Goal: Task Accomplishment & Management: Manage account settings

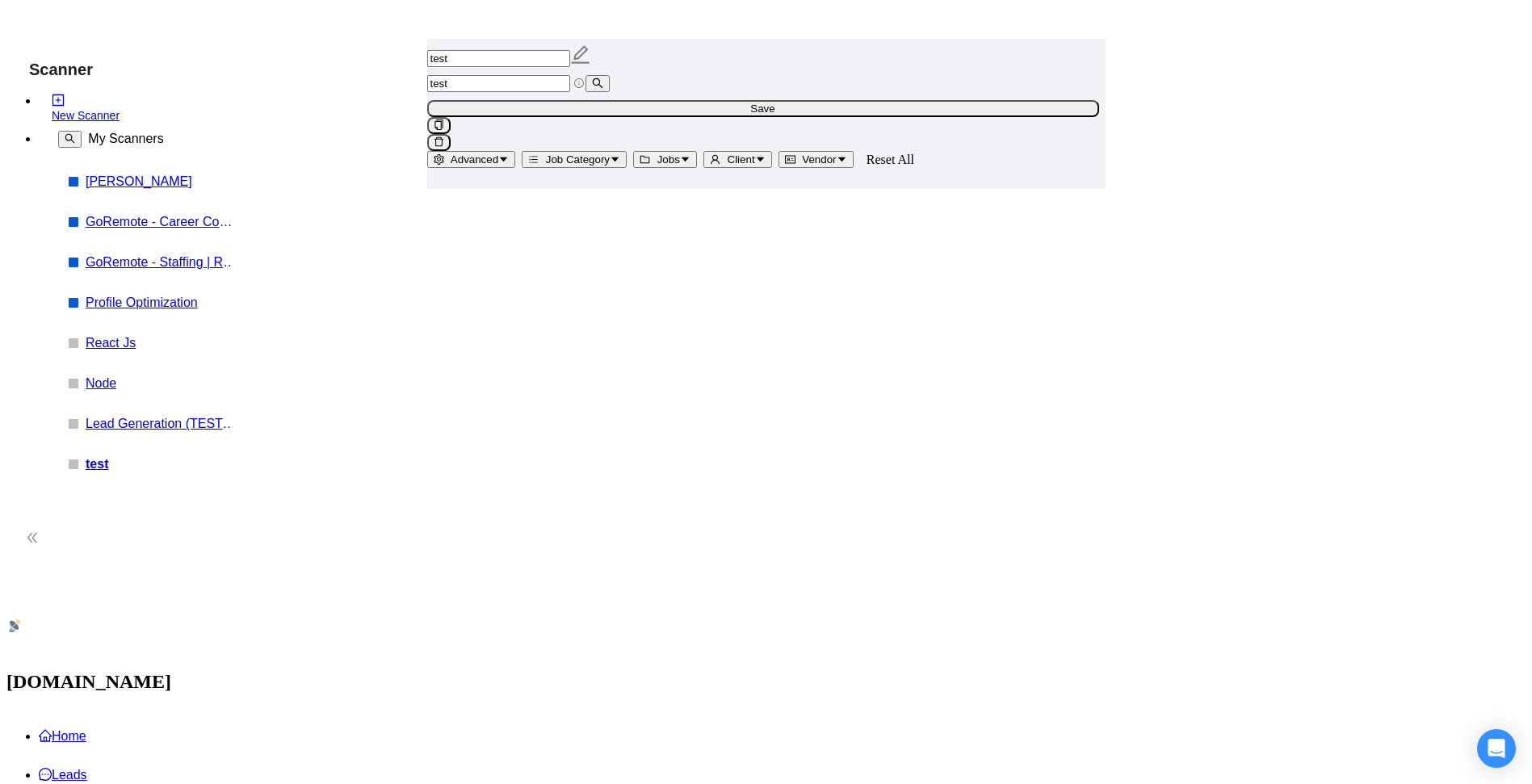
scroll to position [388, 0]
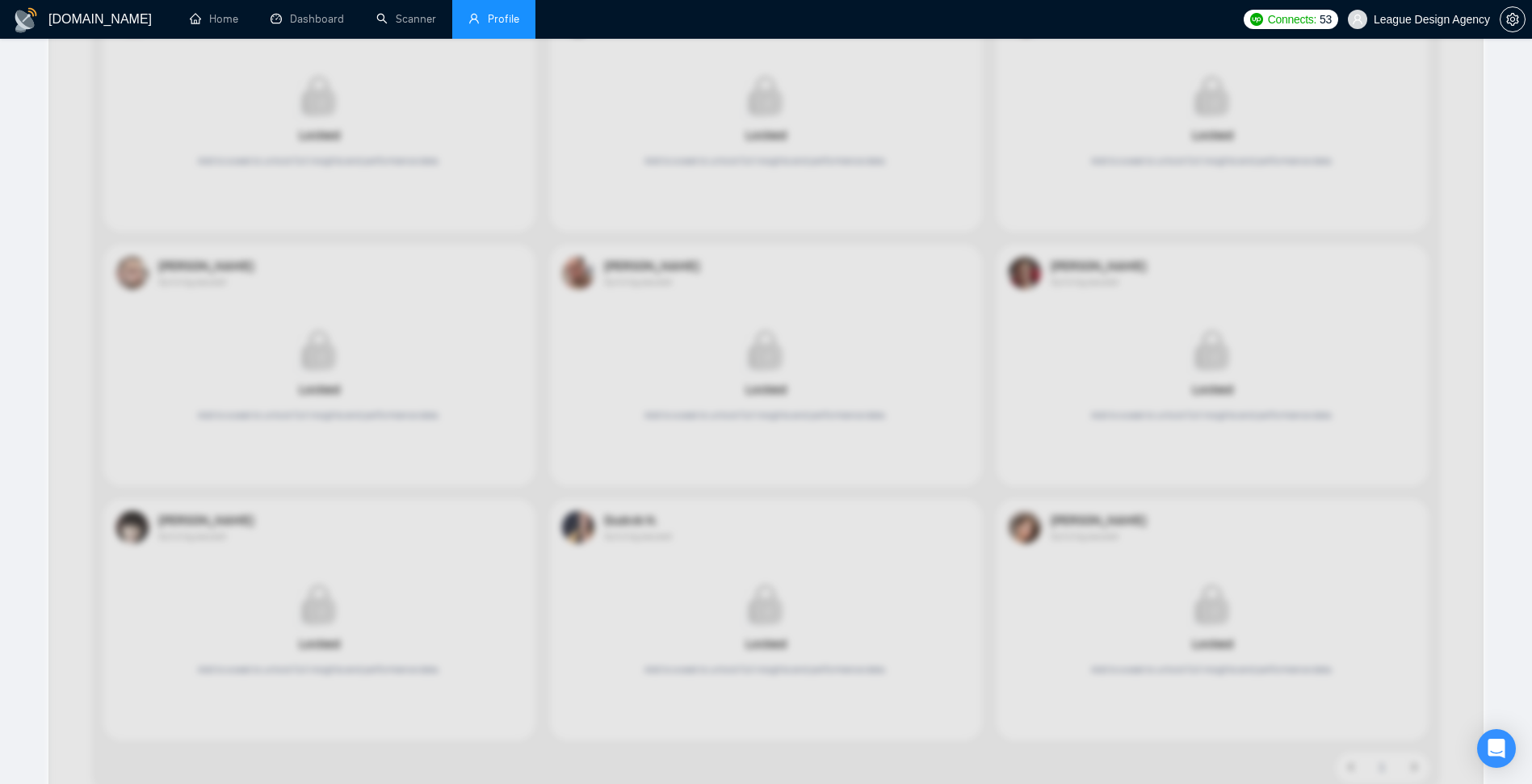
scroll to position [194, 0]
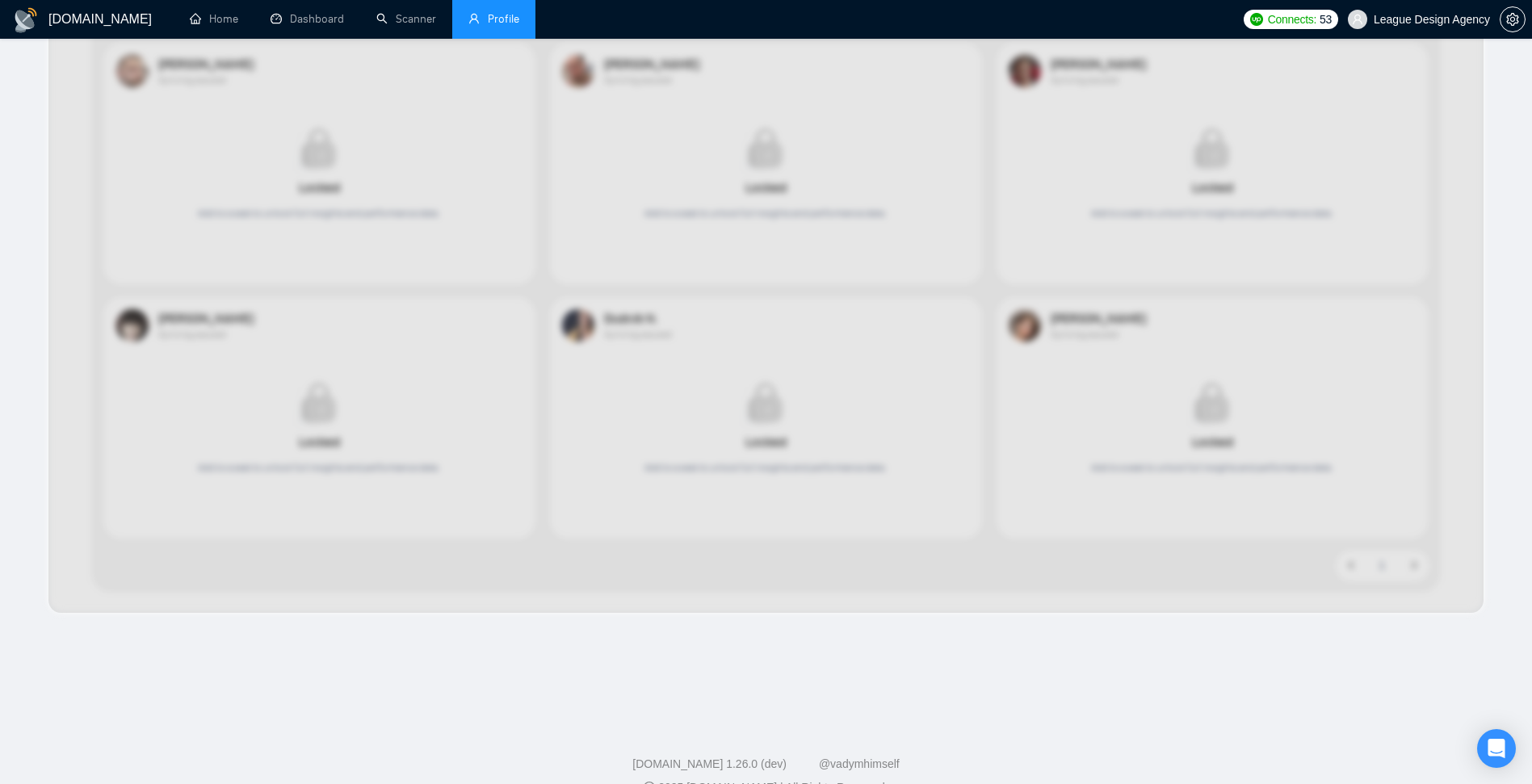
scroll to position [547, 0]
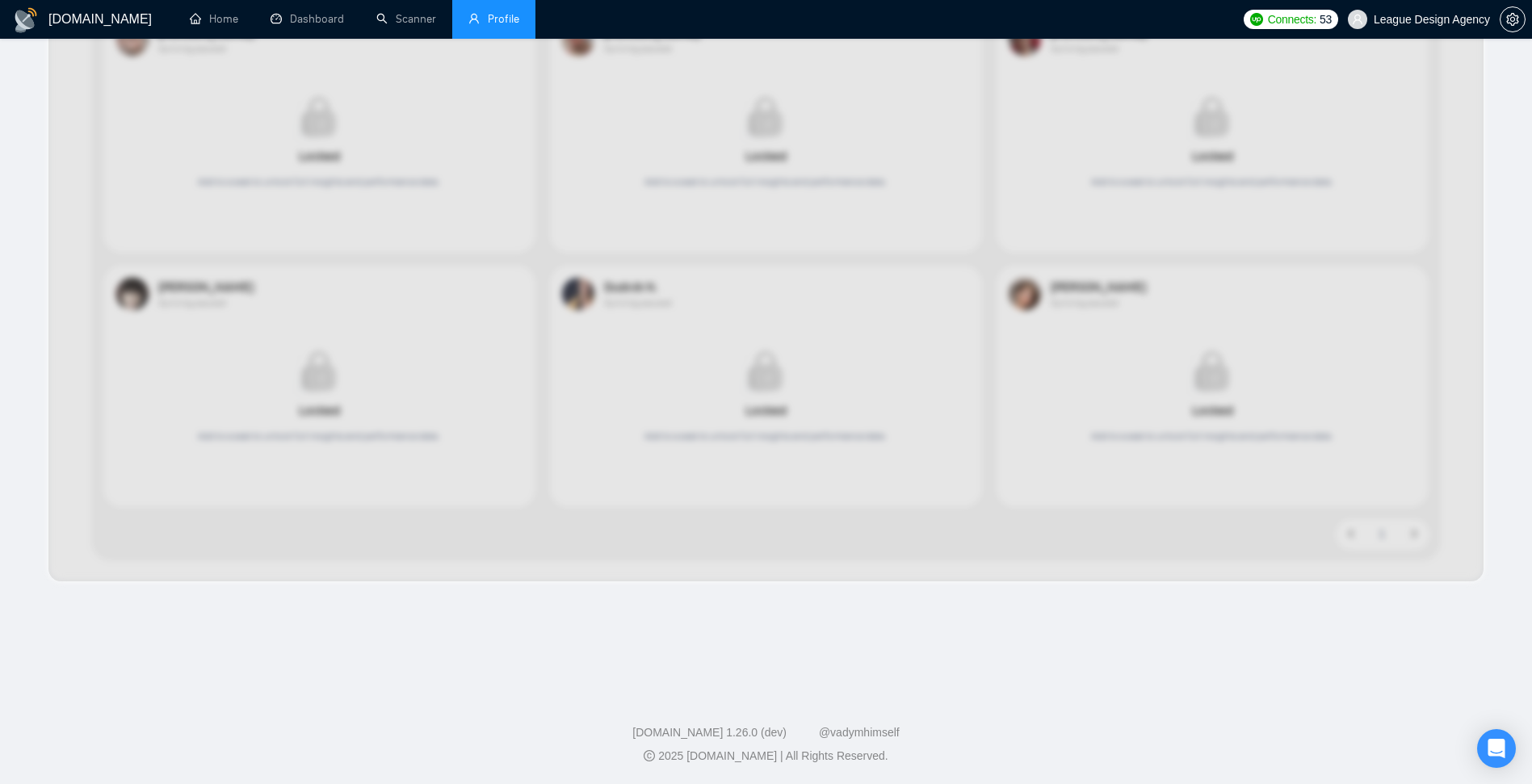
click at [744, 227] on div at bounding box center [766, 72] width 1436 height 1017
click at [803, 306] on div at bounding box center [766, 72] width 1436 height 1017
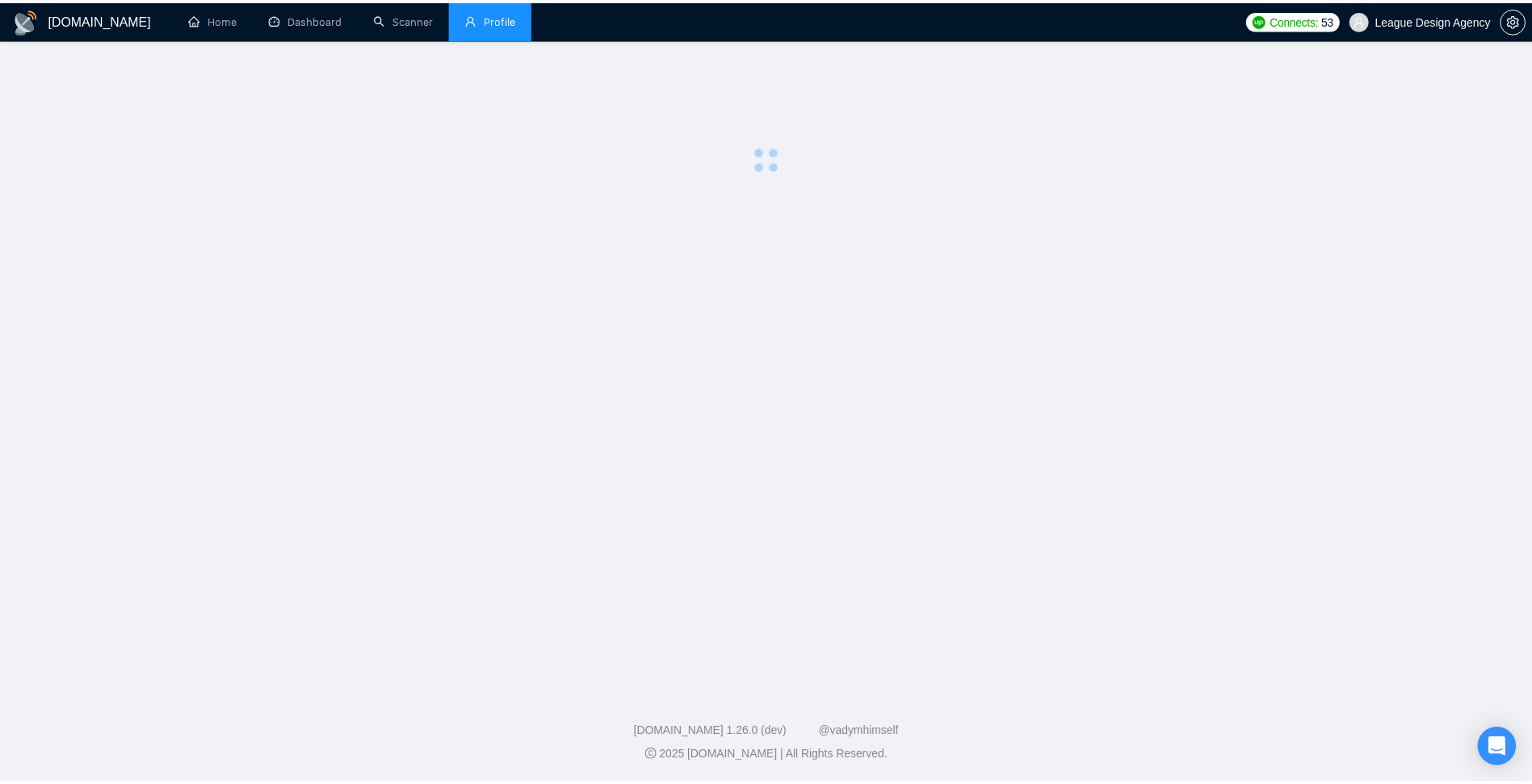
scroll to position [547, 0]
